Goal: Transaction & Acquisition: Purchase product/service

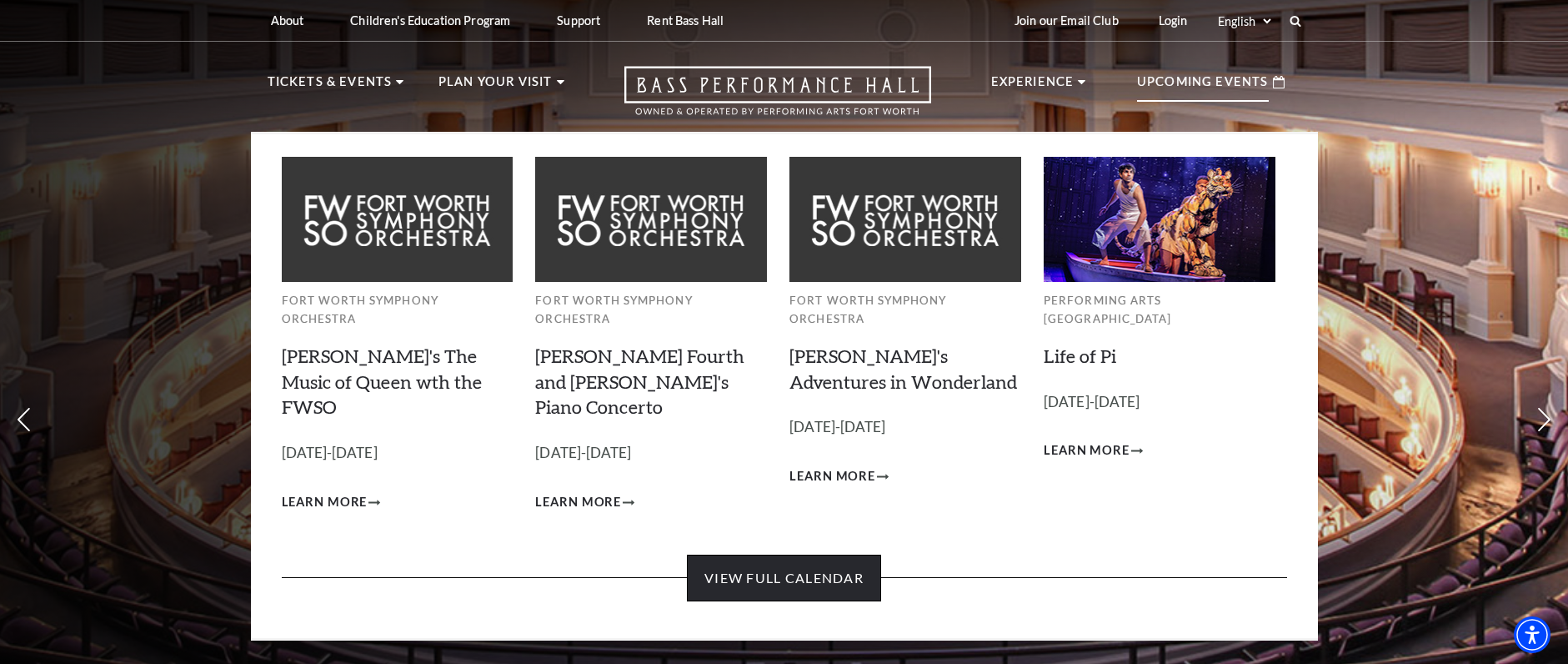
click at [776, 554] on link "View Full Calendar" at bounding box center [783, 577] width 194 height 47
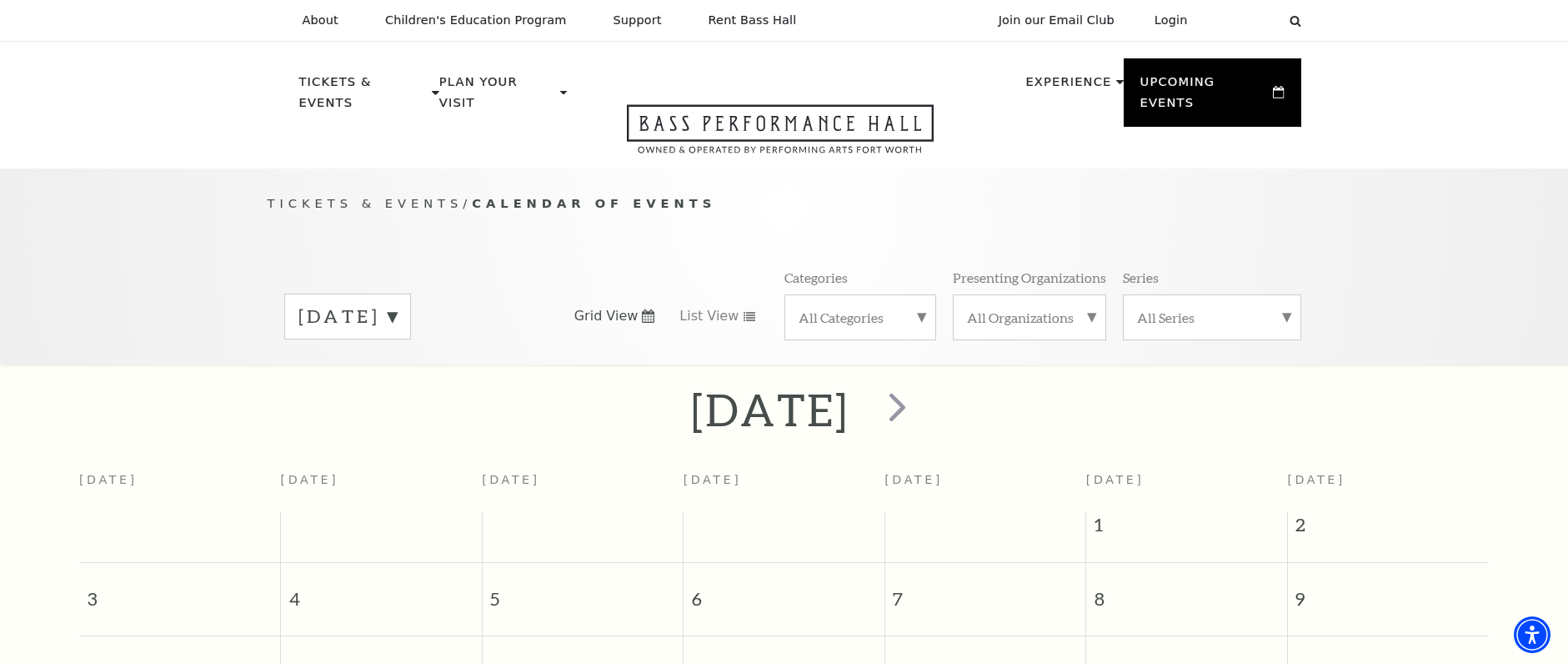
scroll to position [147, 0]
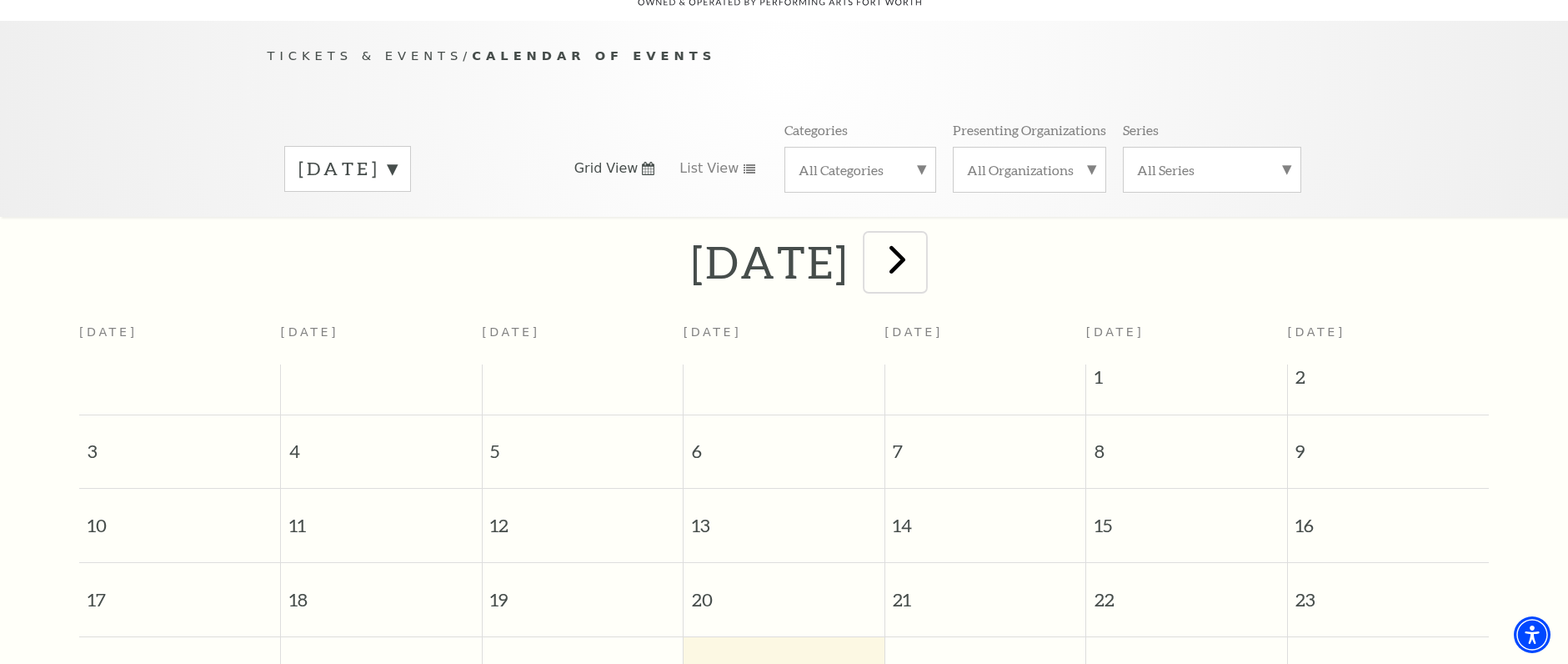
click at [921, 242] on span "next" at bounding box center [898, 259] width 48 height 48
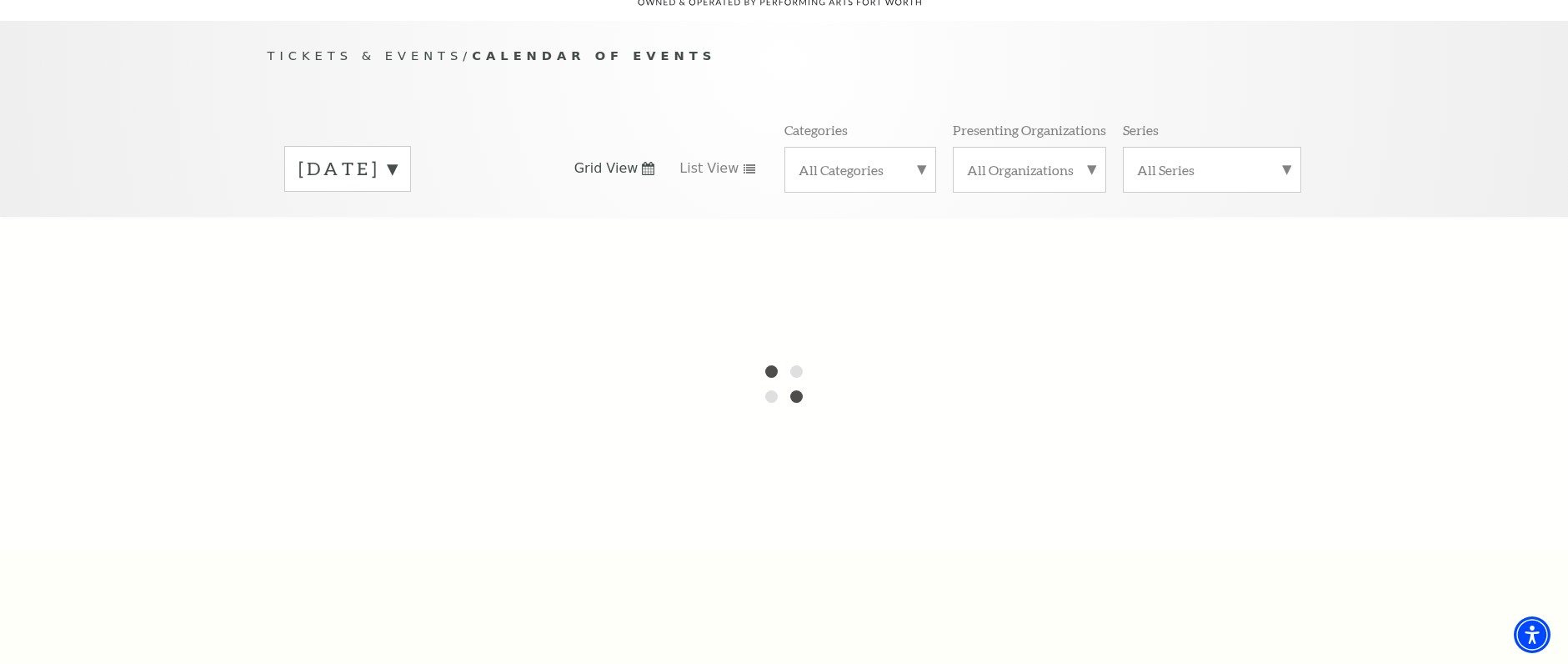
click at [396, 156] on label "[DATE]" at bounding box center [347, 168] width 98 height 26
click at [159, 107] on div "Tickets & Events / Calendar of Events [DATE] [DATE] [DATE] [DATE] [DATE] [DATE]…" at bounding box center [784, 118] width 1568 height 196
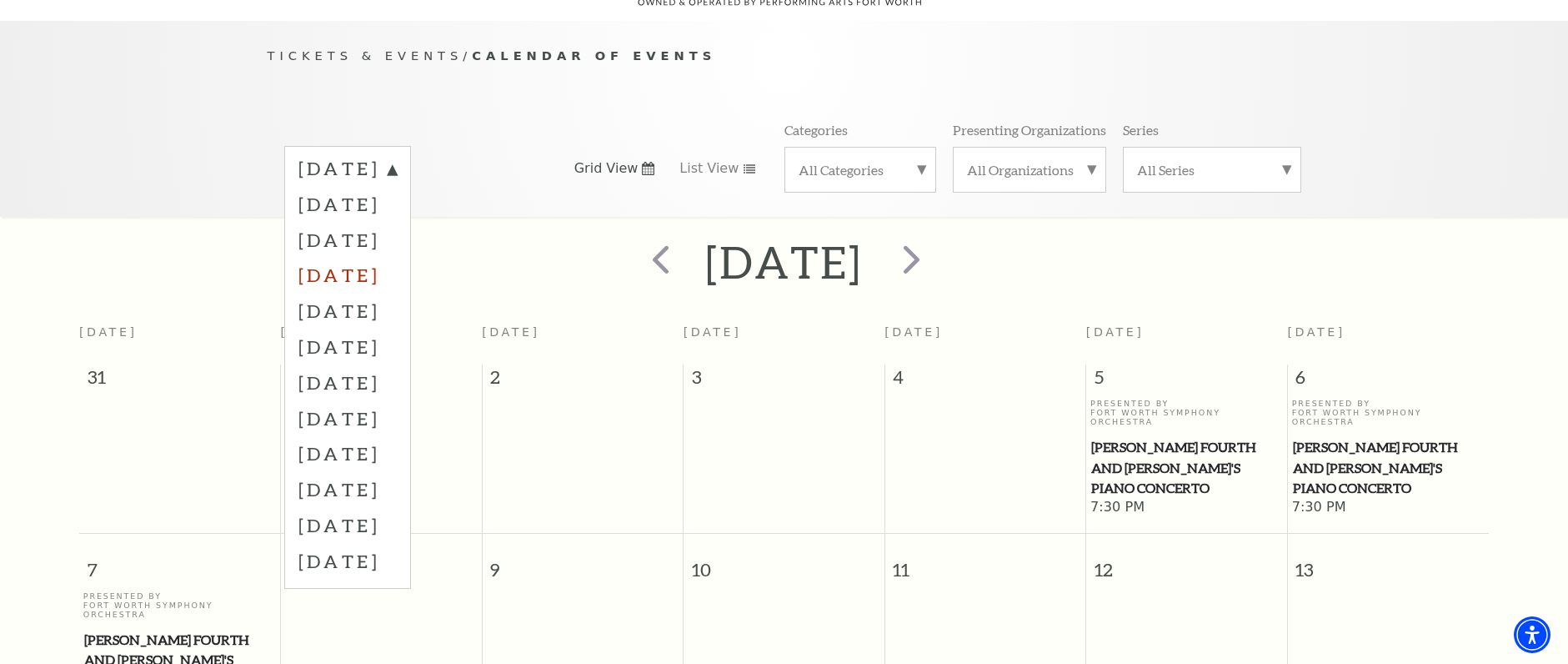
click at [377, 257] on label "November 2025" at bounding box center [347, 275] width 98 height 36
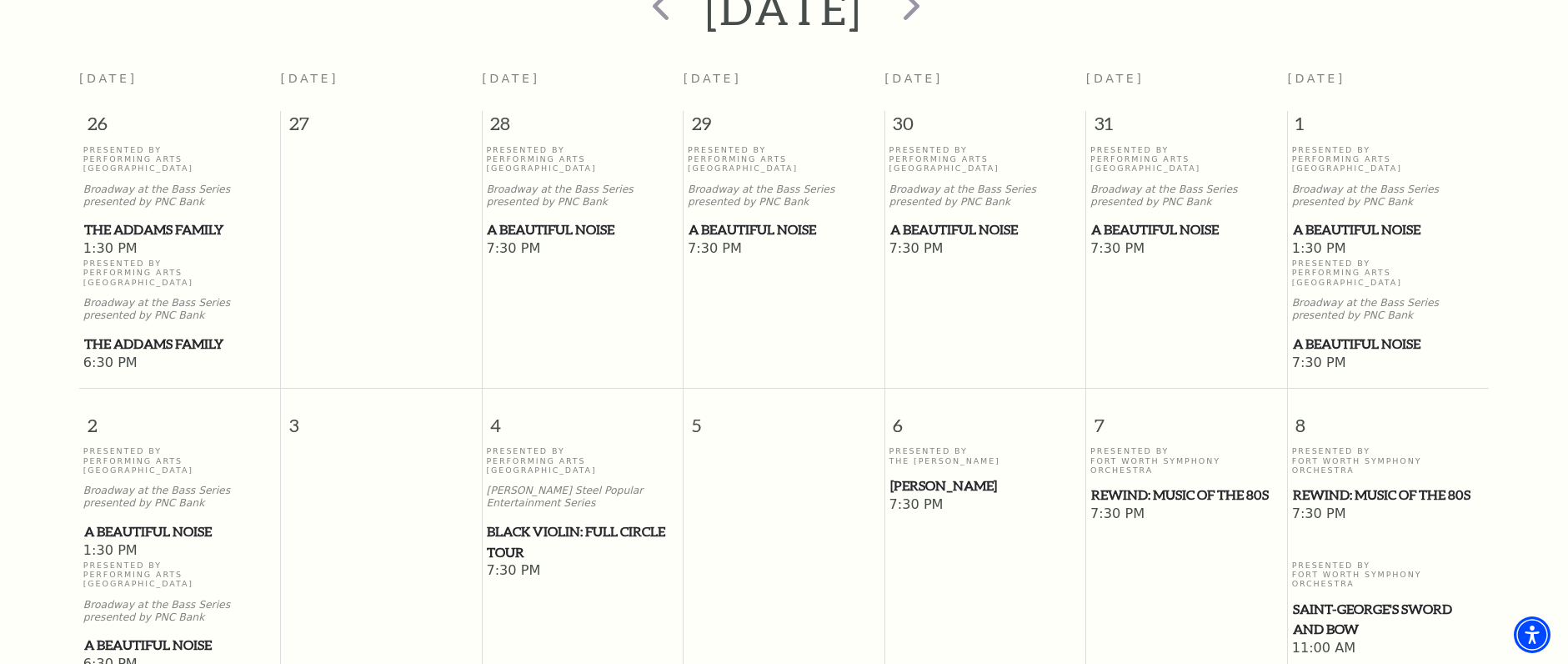
scroll to position [426, 0]
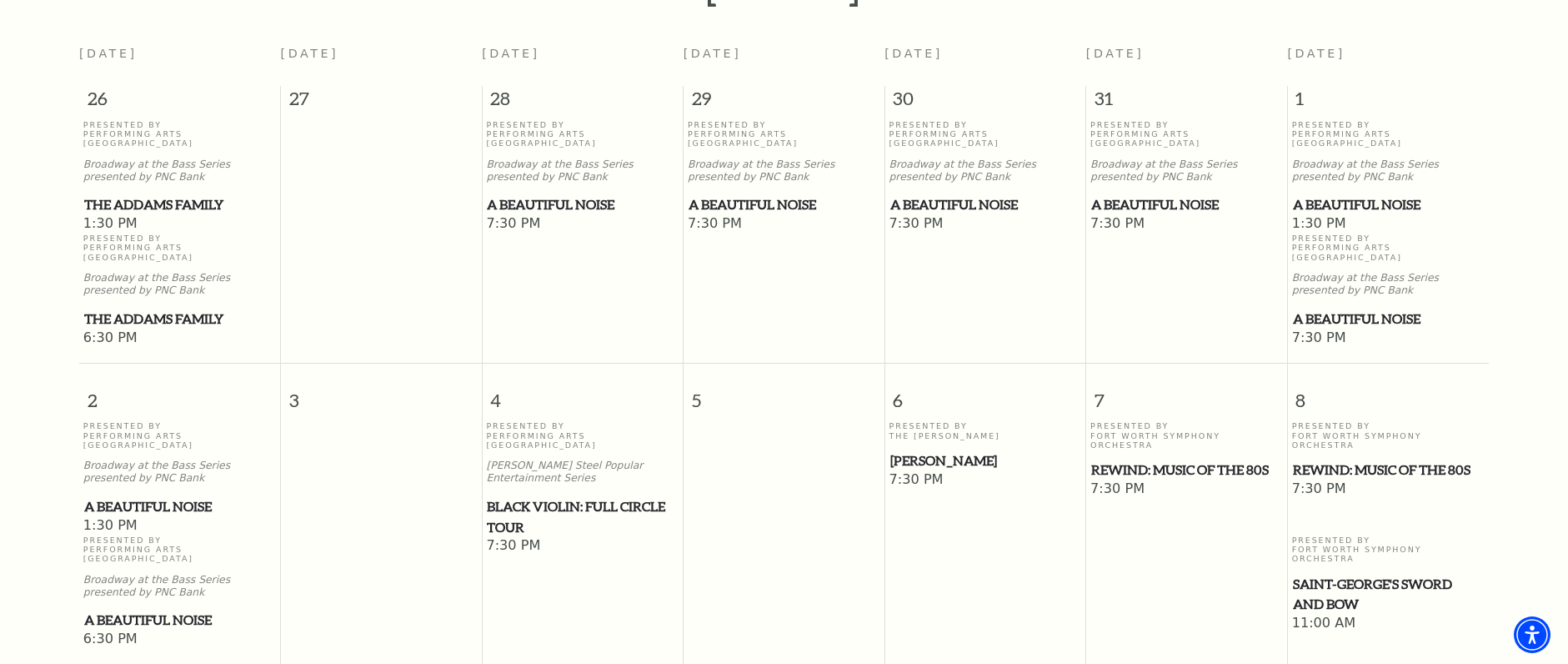
click at [162, 496] on span "A Beautiful Noise" at bounding box center [180, 506] width 192 height 21
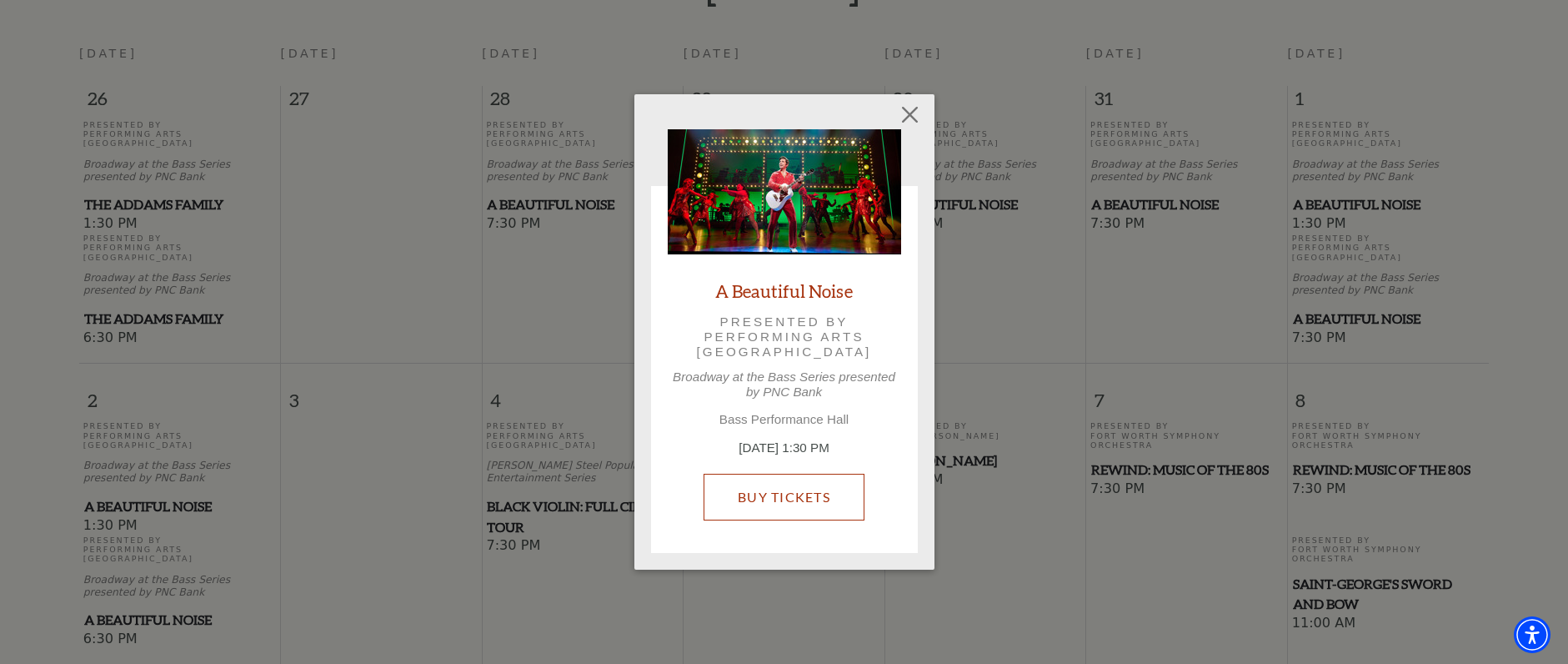
click at [773, 507] on link "Buy Tickets" at bounding box center [784, 497] width 160 height 47
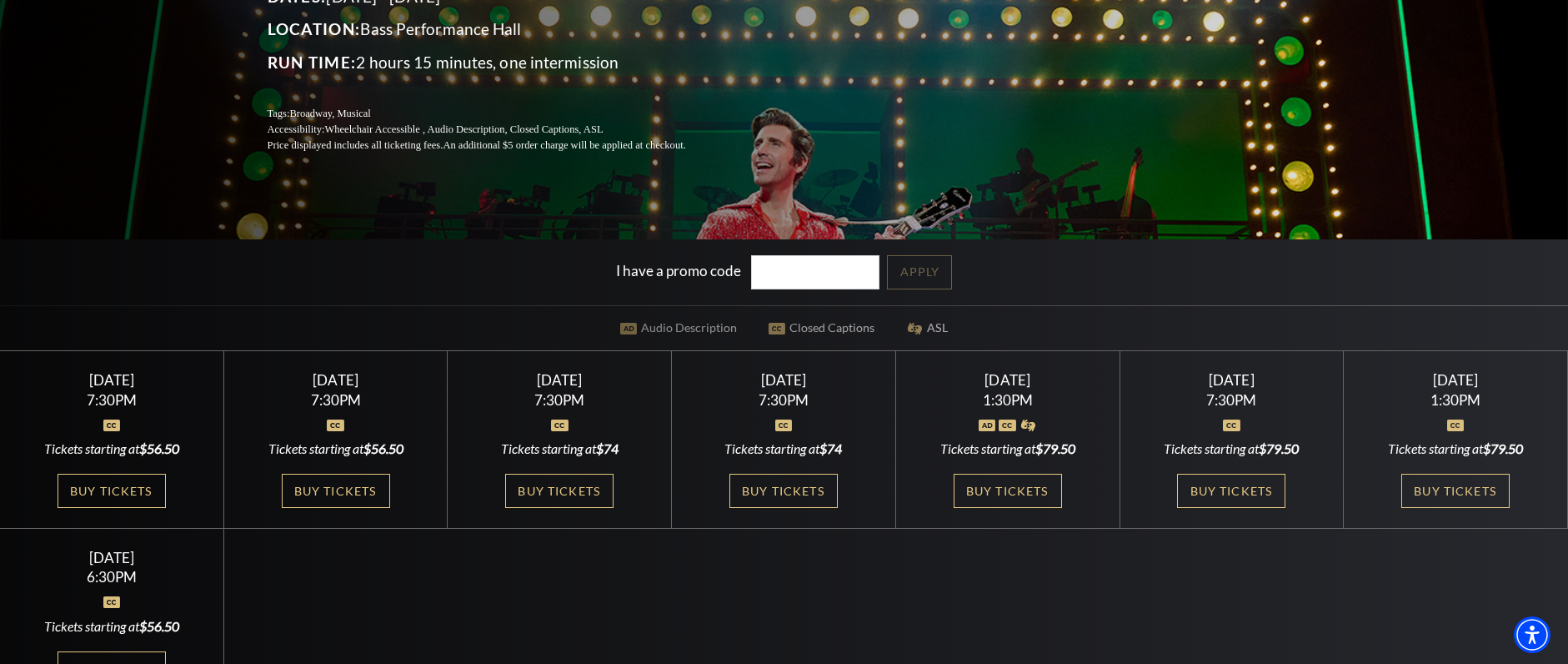
scroll to position [348, 0]
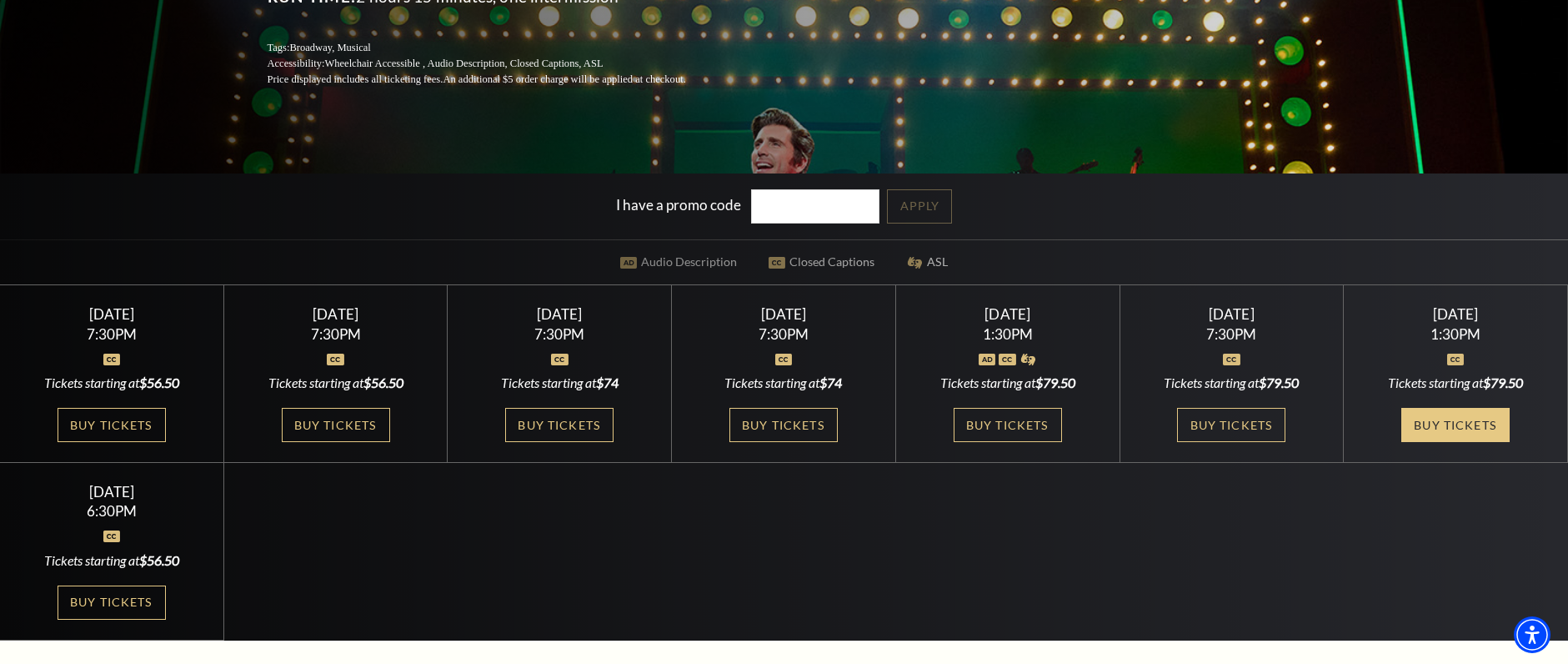
click at [1476, 435] on link "Buy Tickets" at bounding box center [1454, 425] width 108 height 34
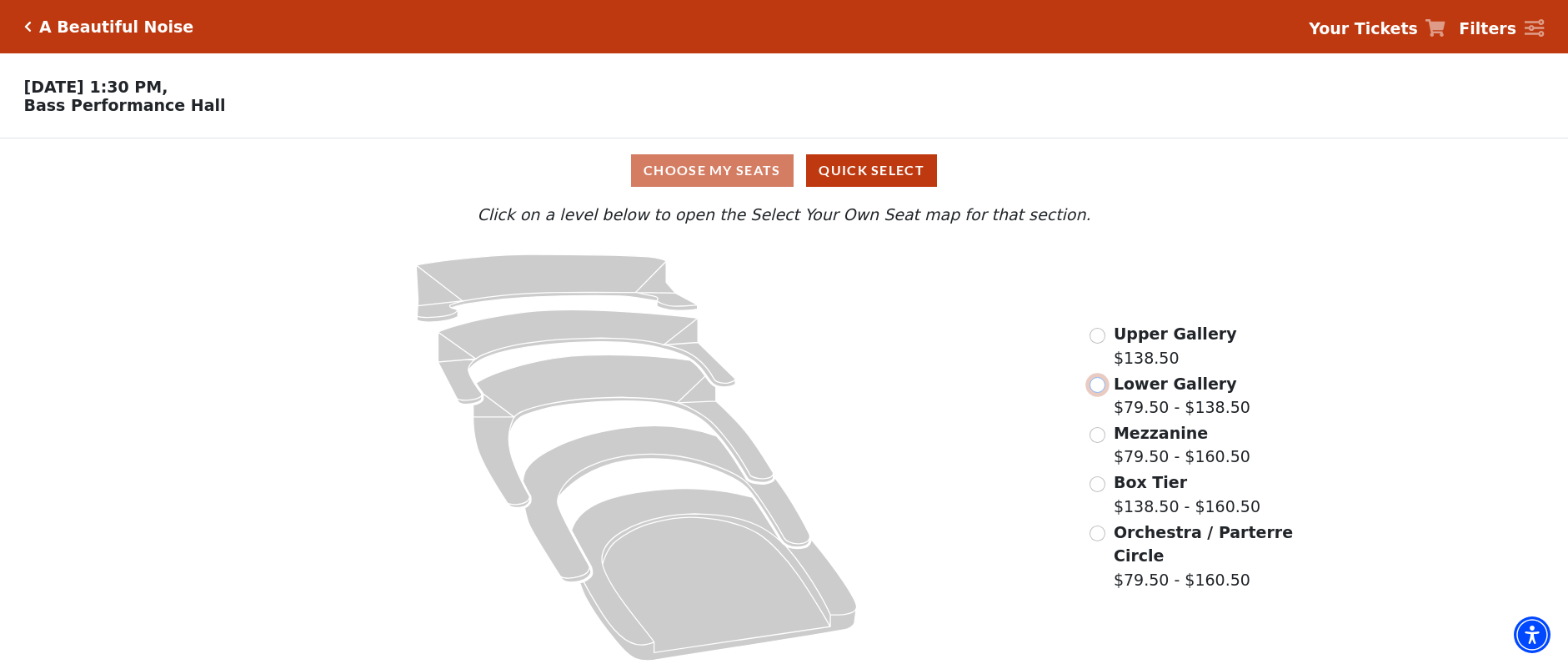
click at [1098, 392] on input "Lower Gallery$79.50 - $138.50\a" at bounding box center [1097, 385] width 16 height 16
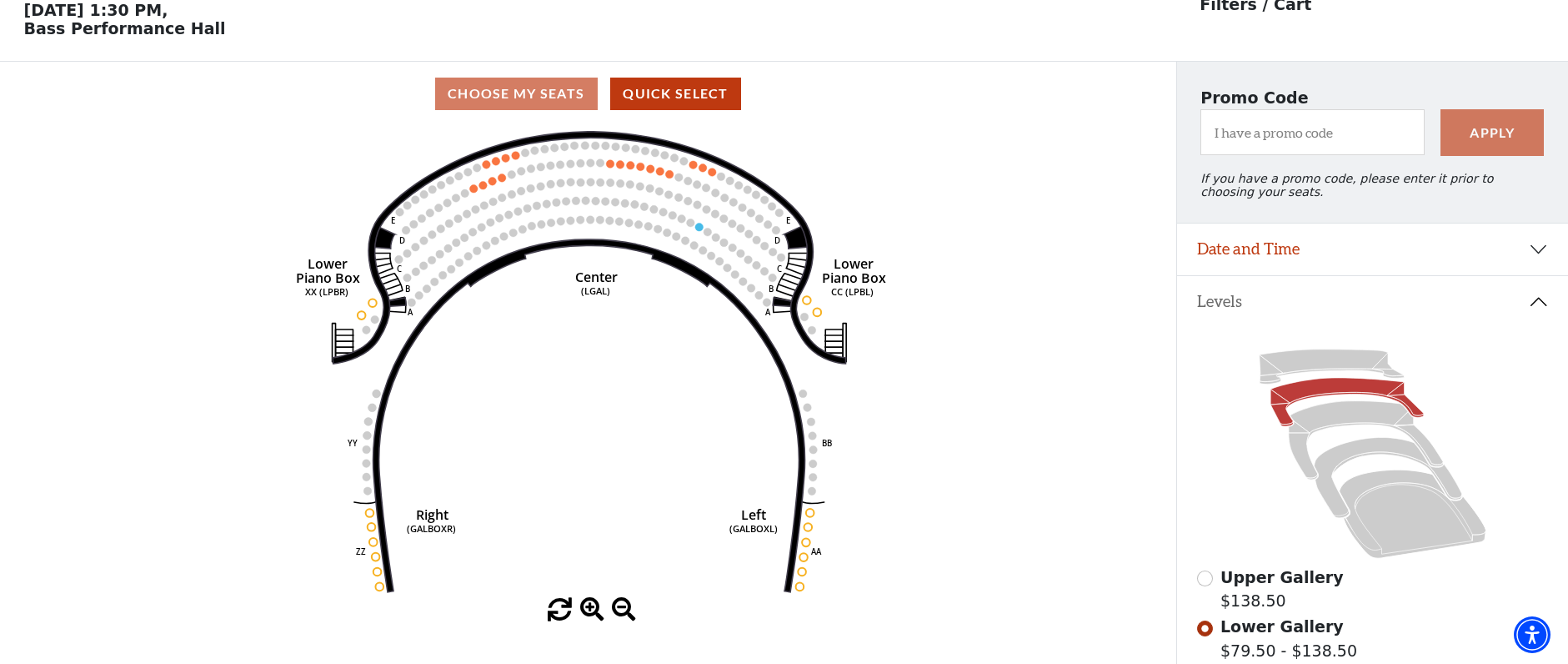
scroll to position [77, 0]
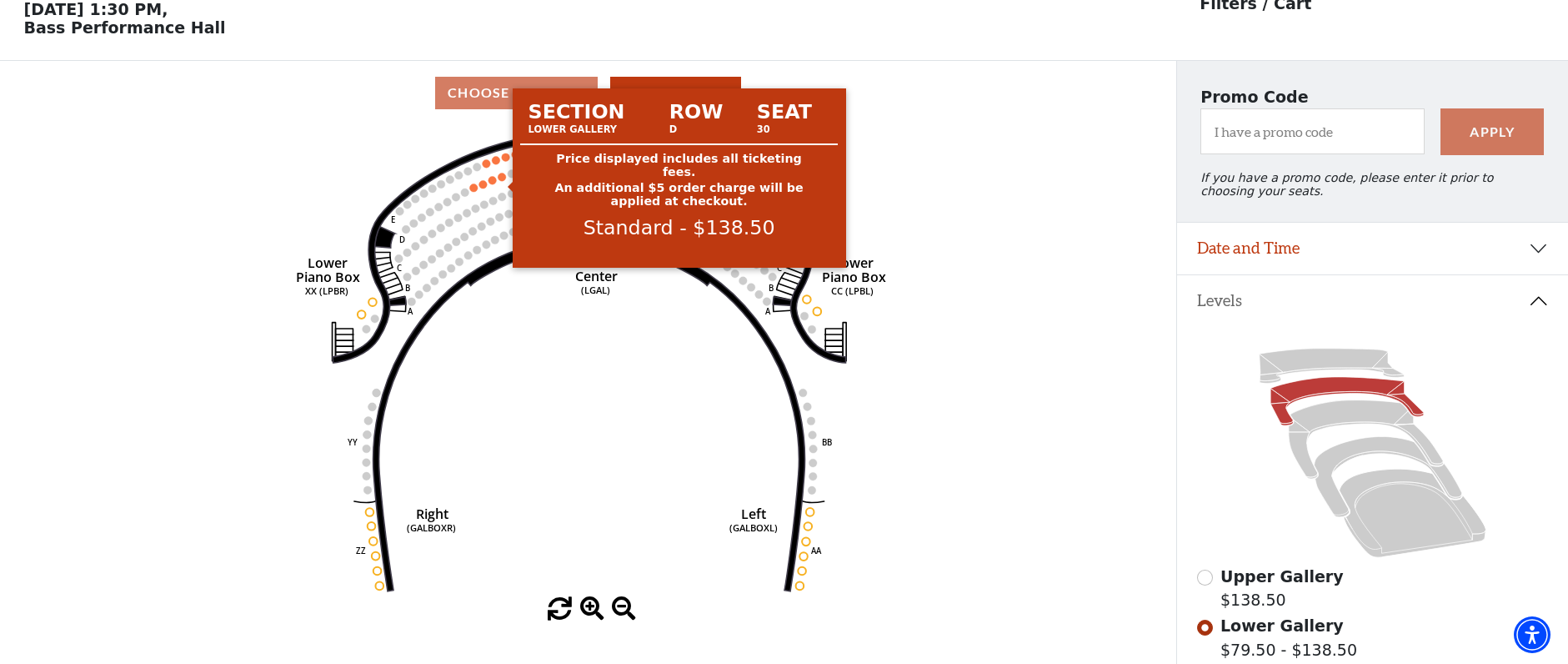
click at [501, 181] on circle at bounding box center [501, 177] width 9 height 9
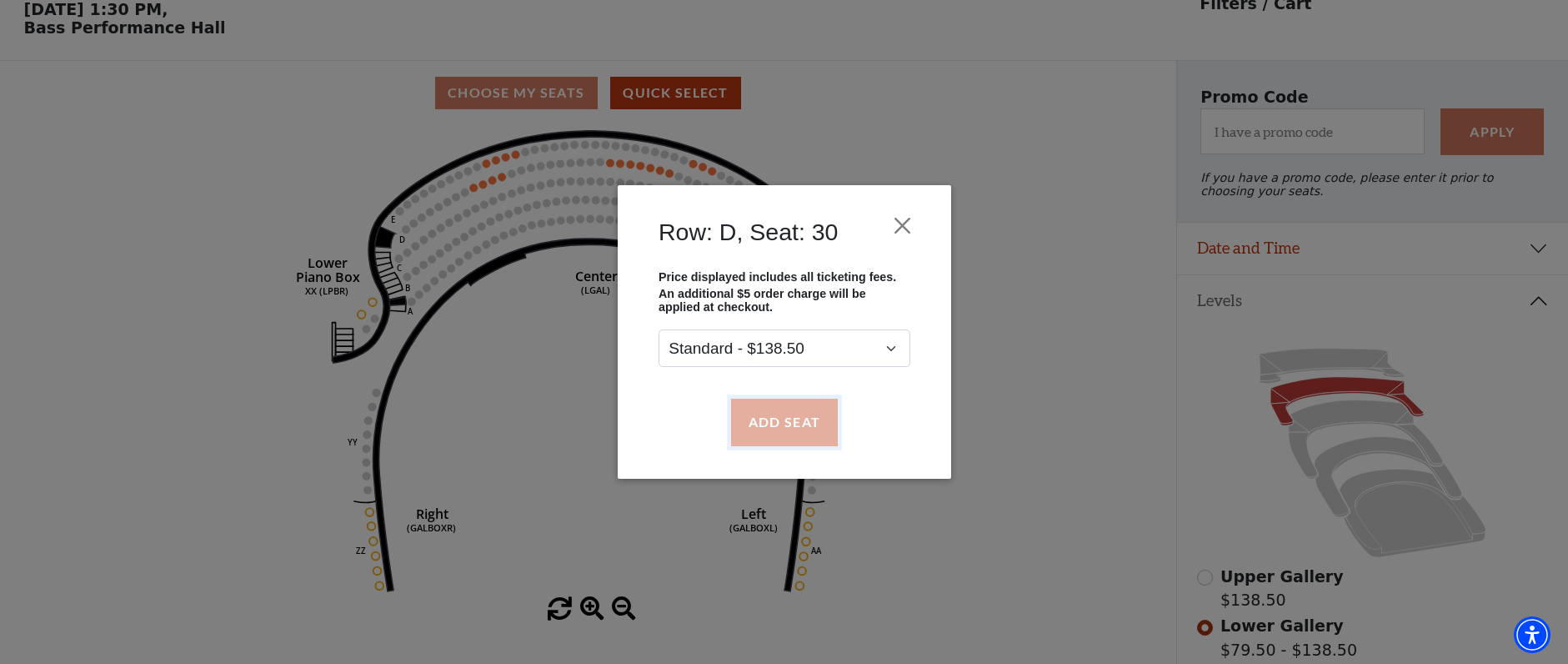
click at [785, 421] on button "Add Seat" at bounding box center [784, 421] width 107 height 47
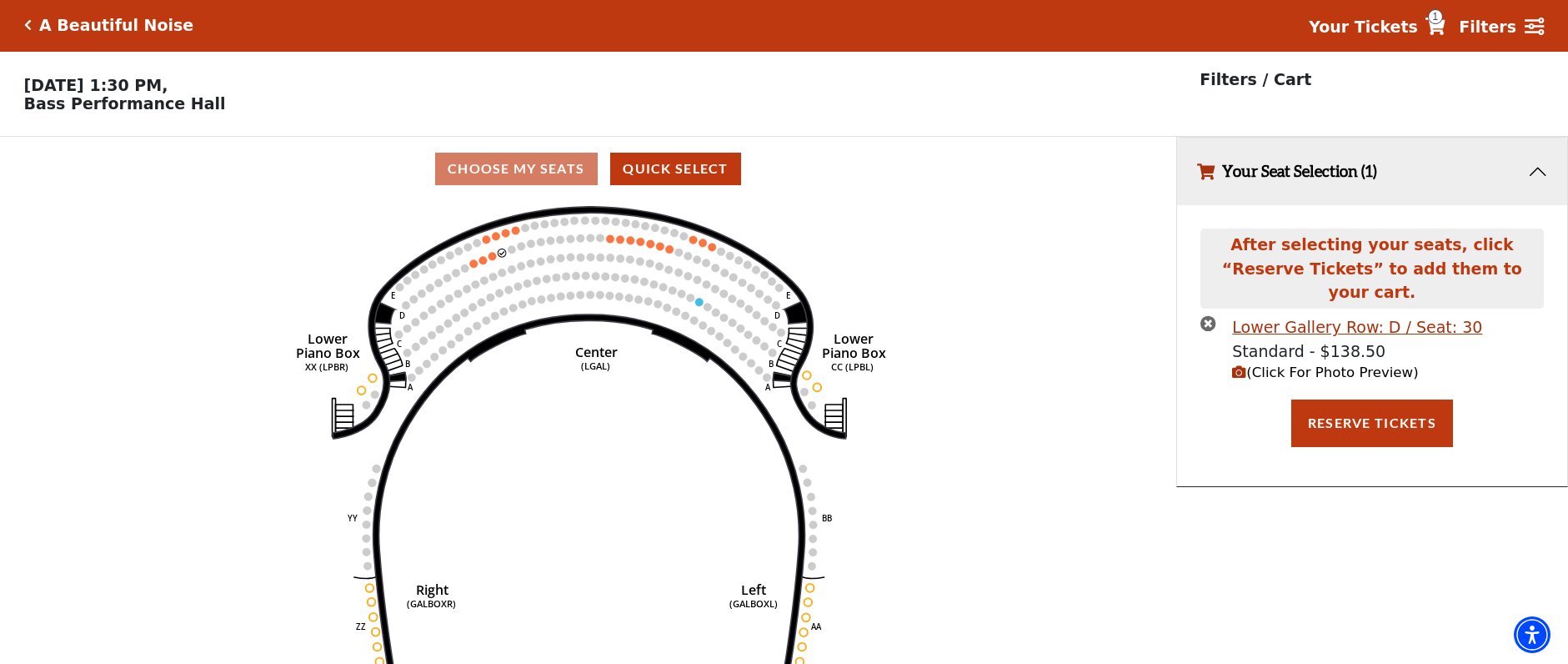
scroll to position [0, 0]
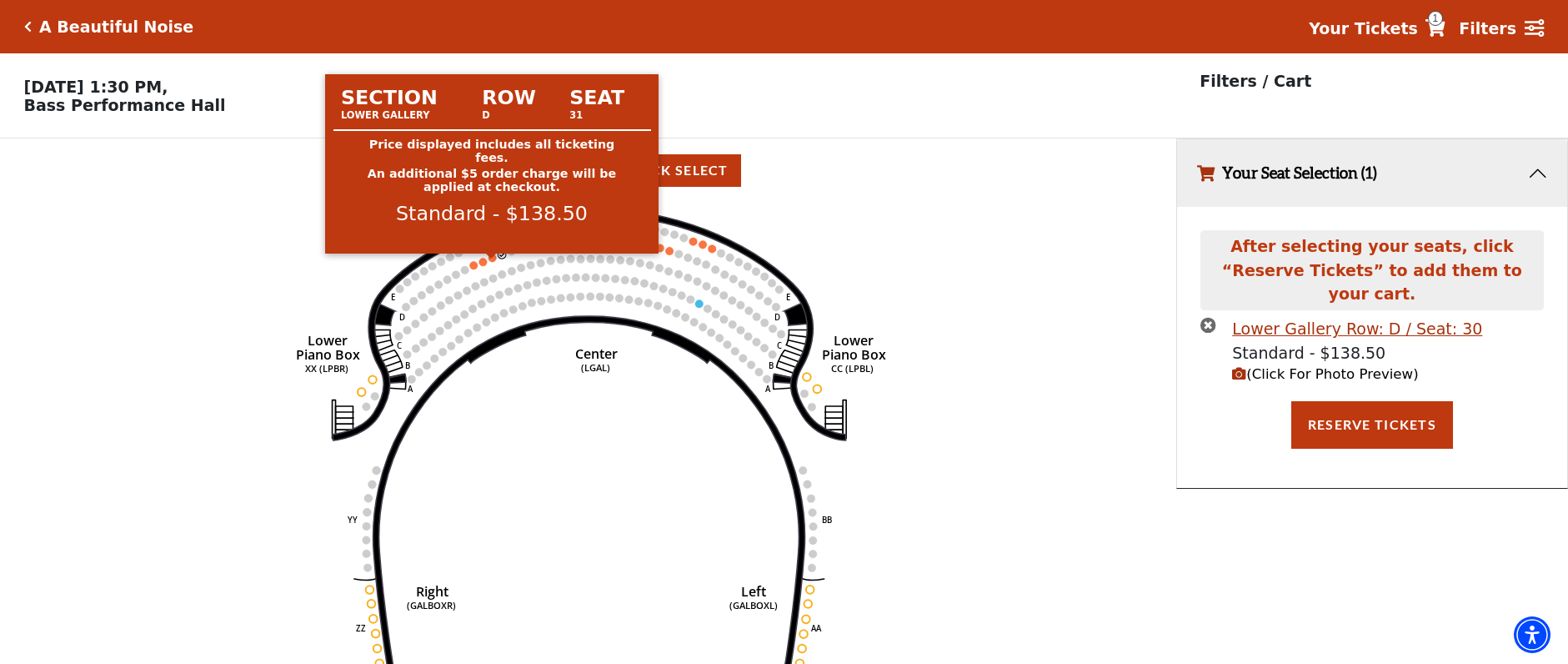
click at [494, 262] on circle at bounding box center [492, 257] width 9 height 9
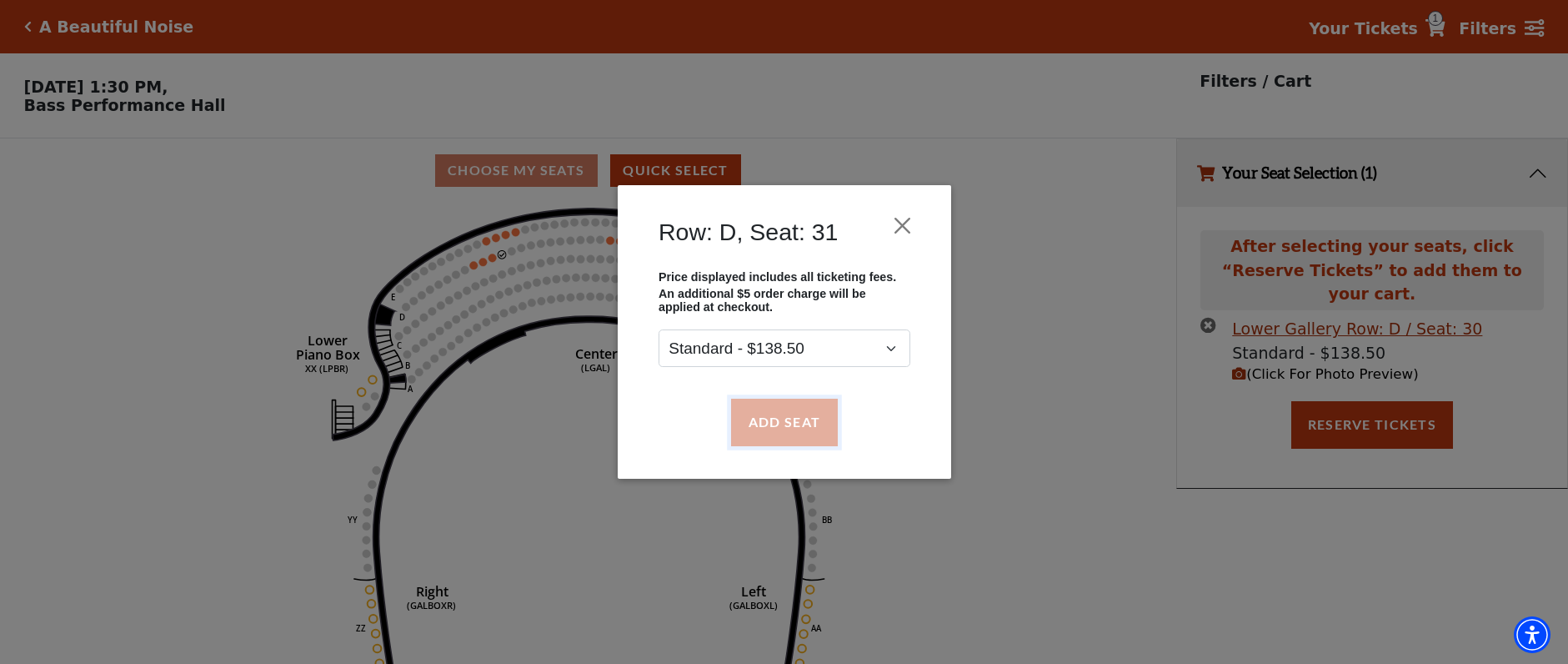
click at [776, 425] on button "Add Seat" at bounding box center [784, 421] width 107 height 47
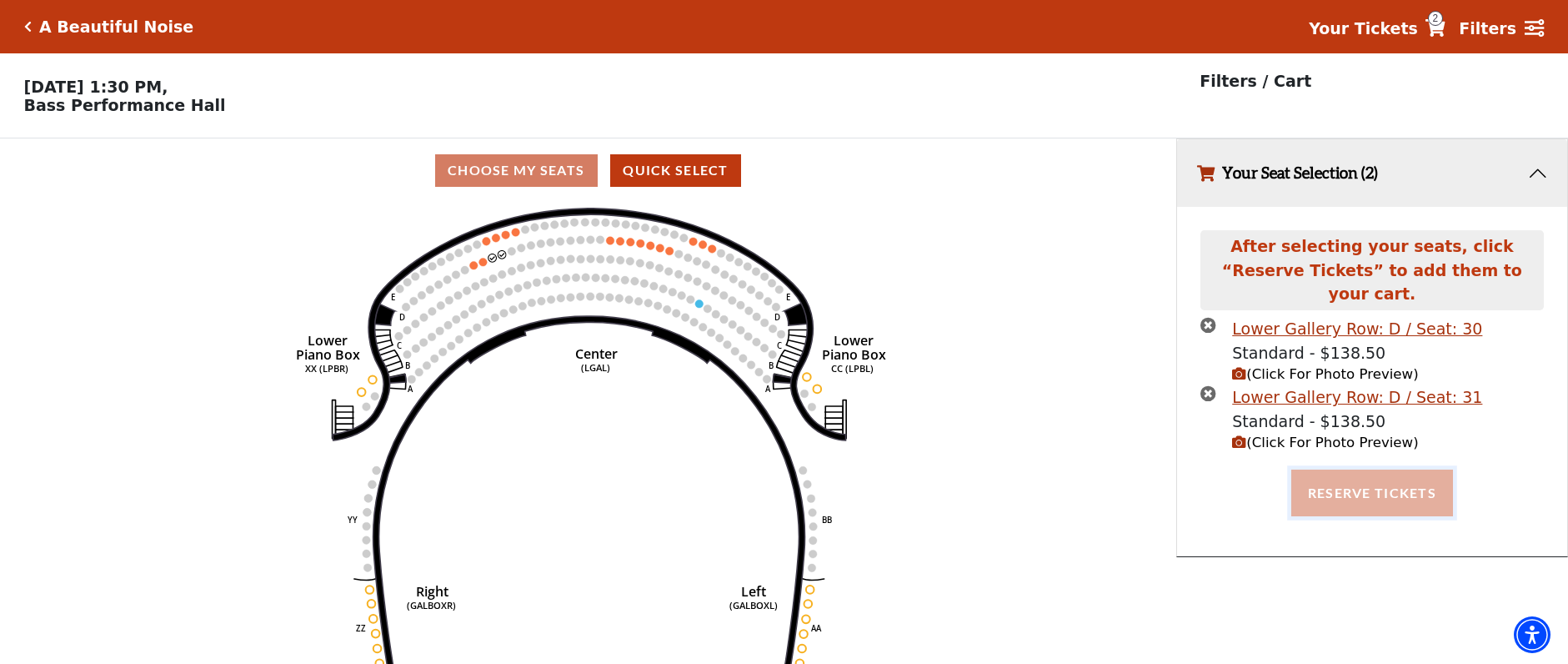
click at [1378, 479] on button "Reserve Tickets" at bounding box center [1371, 492] width 161 height 47
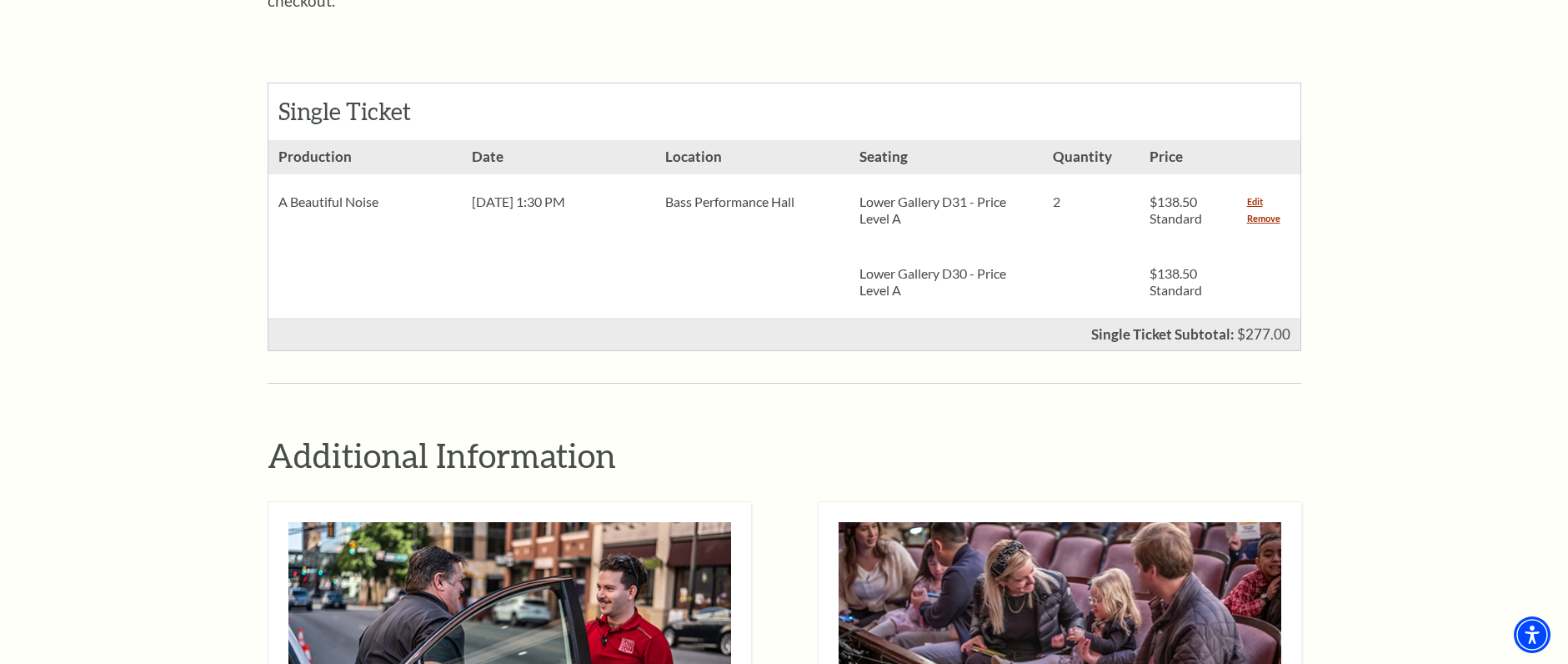
scroll to position [556, 0]
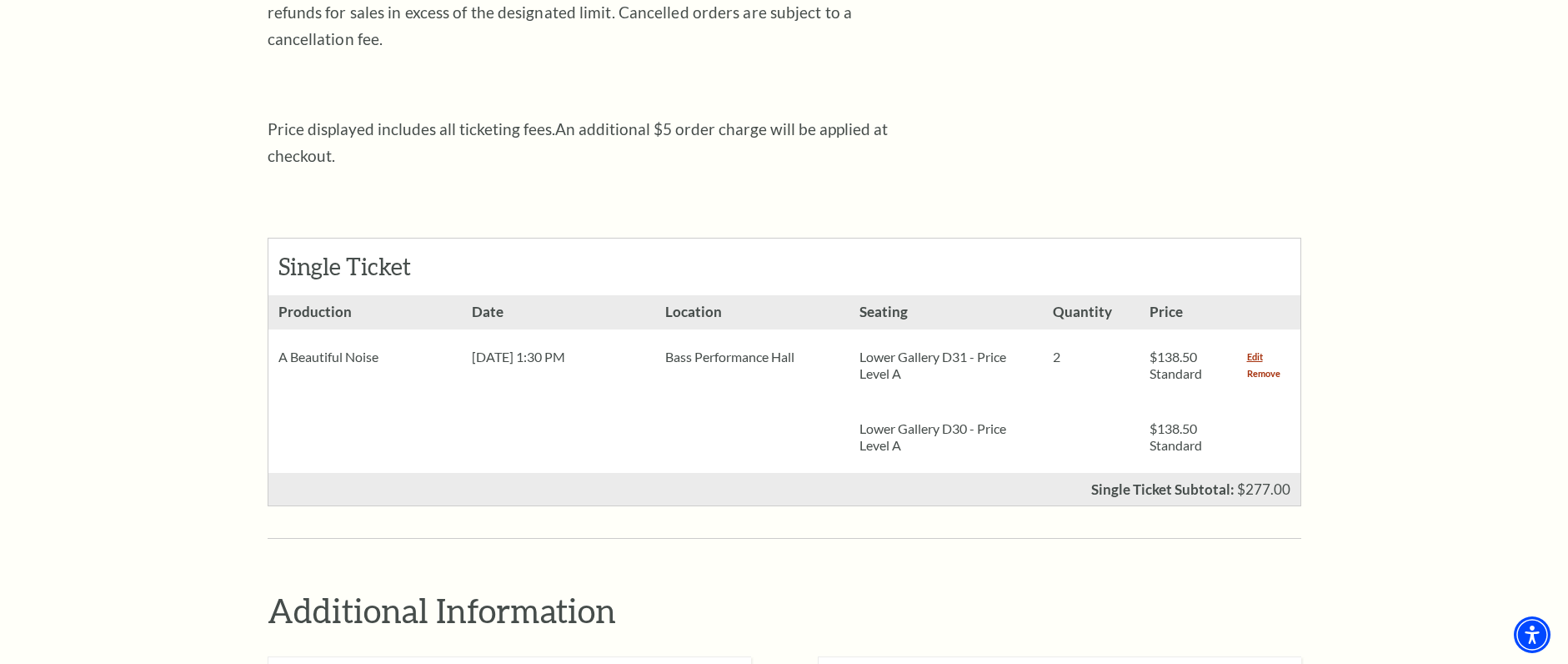
click at [1261, 365] on link "Remove" at bounding box center [1263, 373] width 33 height 16
